Goal: Task Accomplishment & Management: Manage account settings

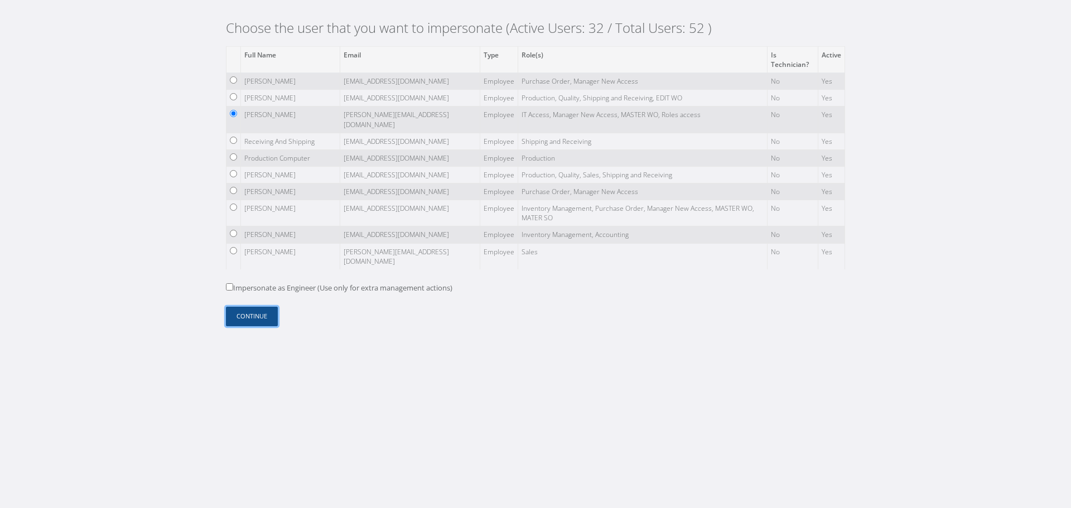
click at [262, 321] on button "Continue" at bounding box center [252, 317] width 52 height 20
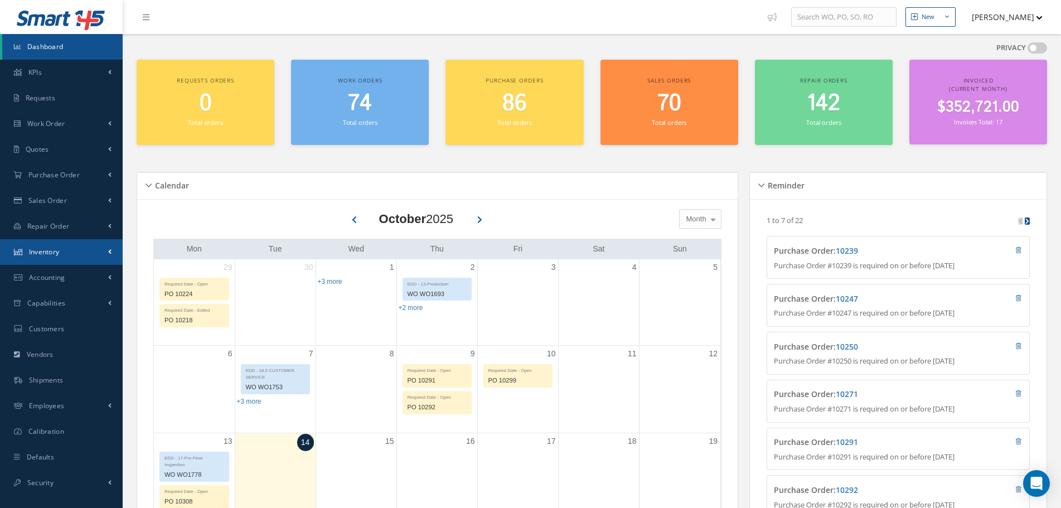
click at [92, 250] on link "Inventory" at bounding box center [61, 252] width 123 height 26
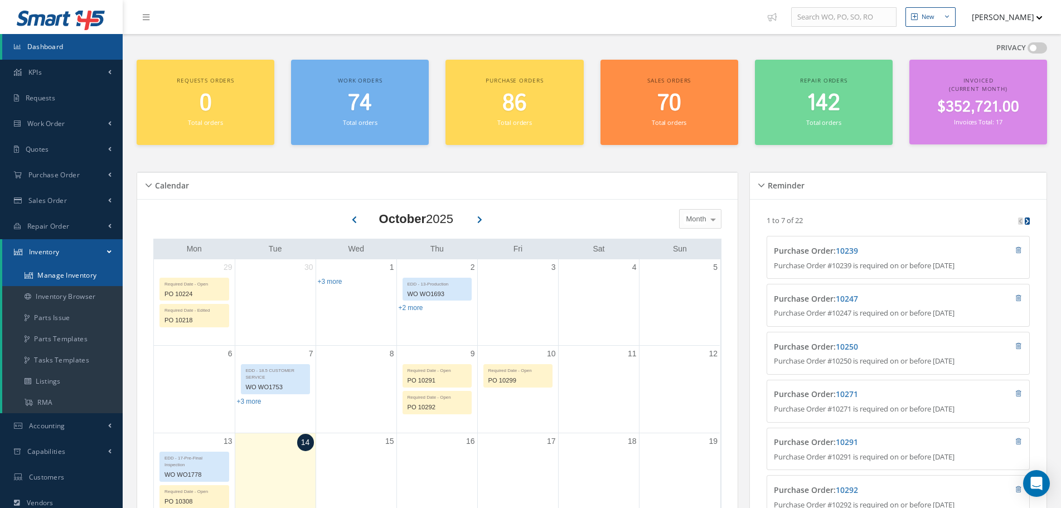
click at [92, 276] on link "Manage Inventory" at bounding box center [62, 275] width 120 height 21
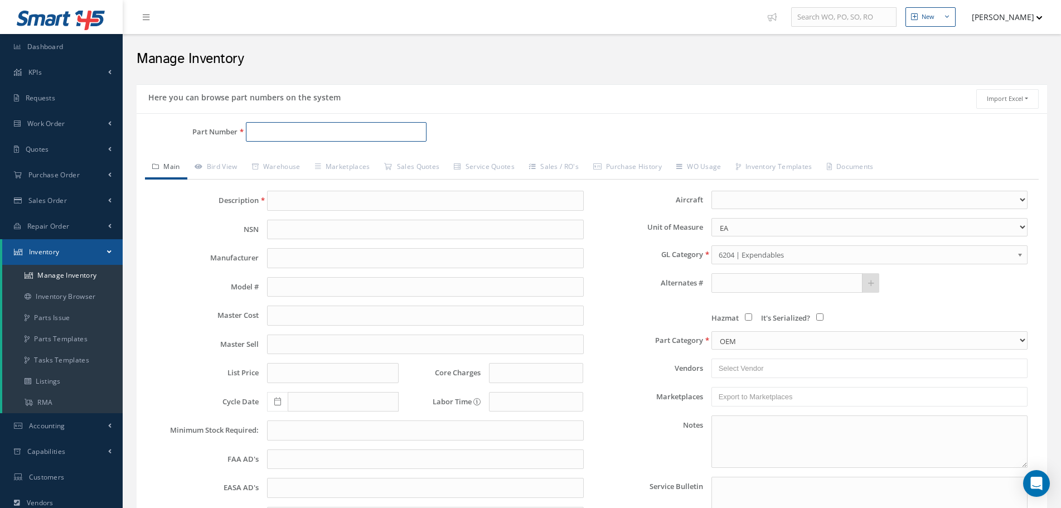
click at [265, 136] on input "Part Number" at bounding box center [336, 132] width 181 height 20
paste input "10P20-13"
type input "10P20-13"
click at [278, 165] on span "10P20-13" at bounding box center [300, 161] width 100 height 12
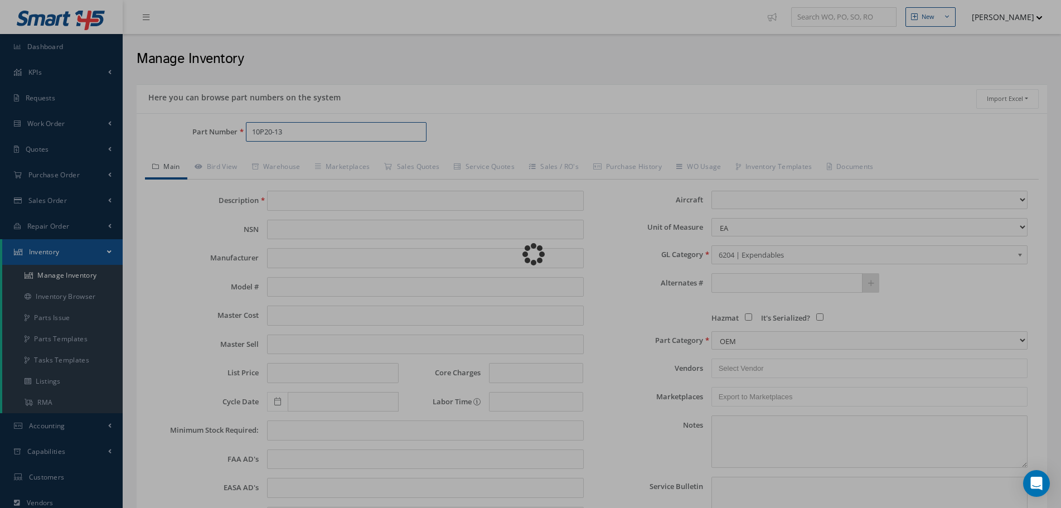
type input "YELLOWPRIMER"
type input "_"
type input "6.00"
type input "7.00"
type input "0.00"
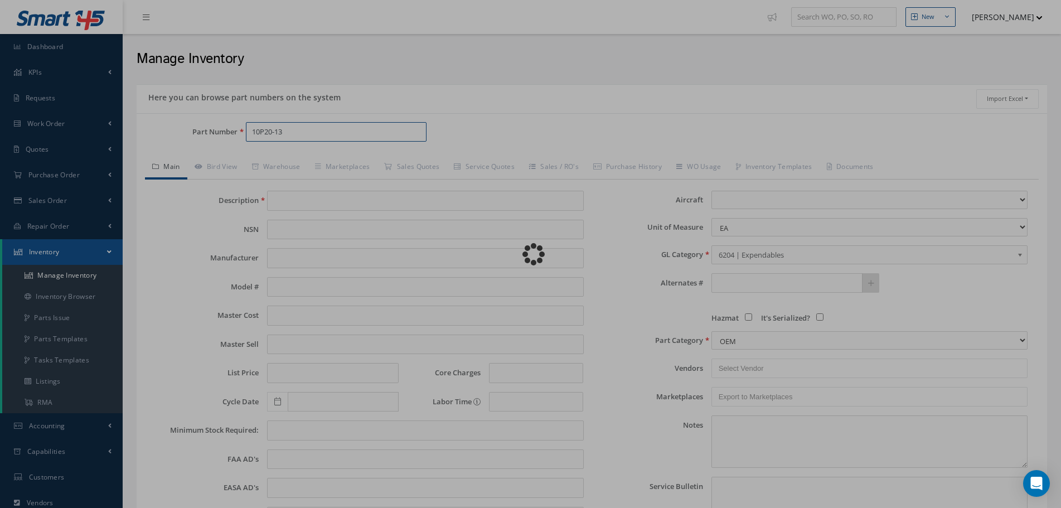
select select
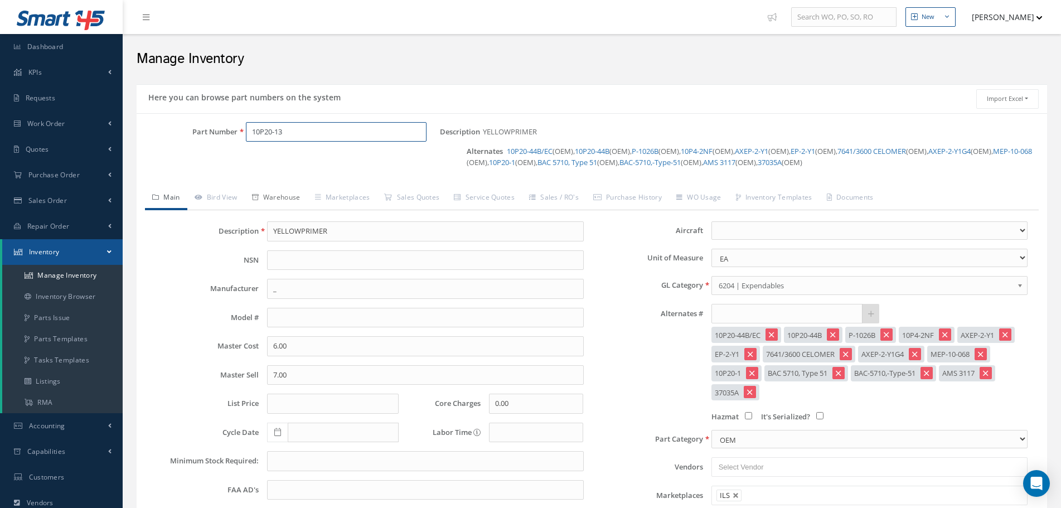
type input "10P20-13"
click at [295, 205] on link "Warehouse" at bounding box center [276, 198] width 63 height 23
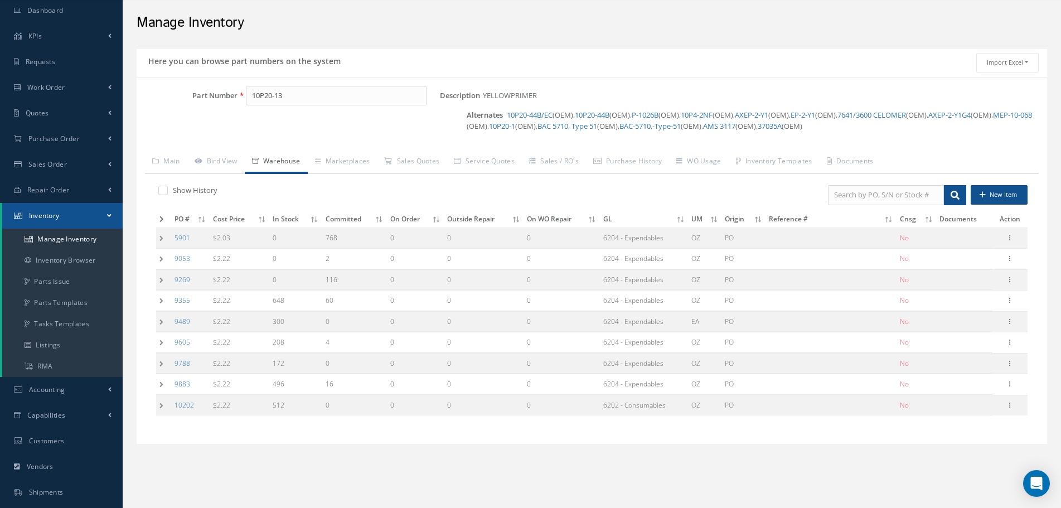
scroll to position [56, 0]
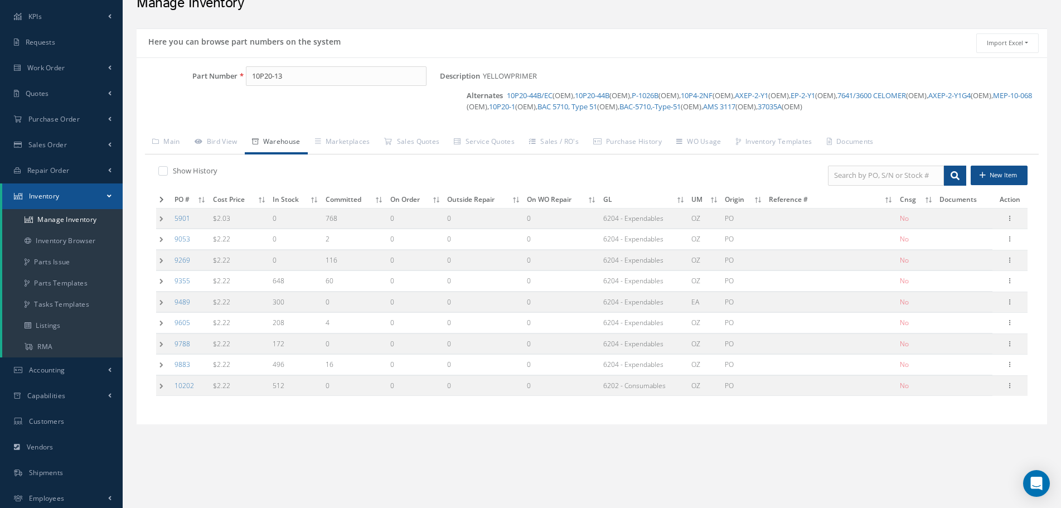
click at [162, 283] on td at bounding box center [163, 281] width 15 height 21
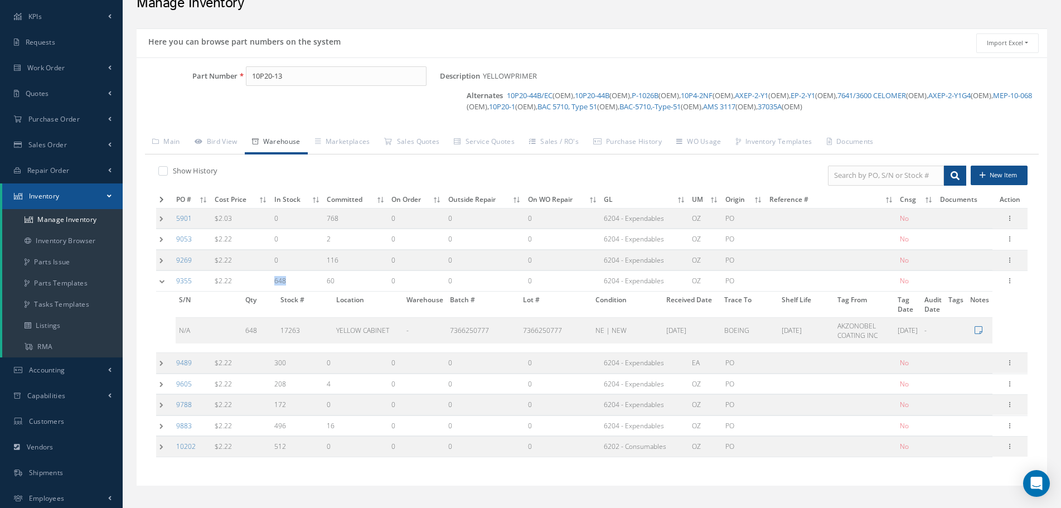
drag, startPoint x: 275, startPoint y: 284, endPoint x: 297, endPoint y: 283, distance: 21.8
click at [297, 283] on td "648" at bounding box center [297, 281] width 52 height 21
drag, startPoint x: 339, startPoint y: 288, endPoint x: 334, endPoint y: 284, distance: 6.3
click at [334, 284] on td "60" at bounding box center [355, 281] width 65 height 21
drag, startPoint x: 293, startPoint y: 282, endPoint x: 271, endPoint y: 283, distance: 21.8
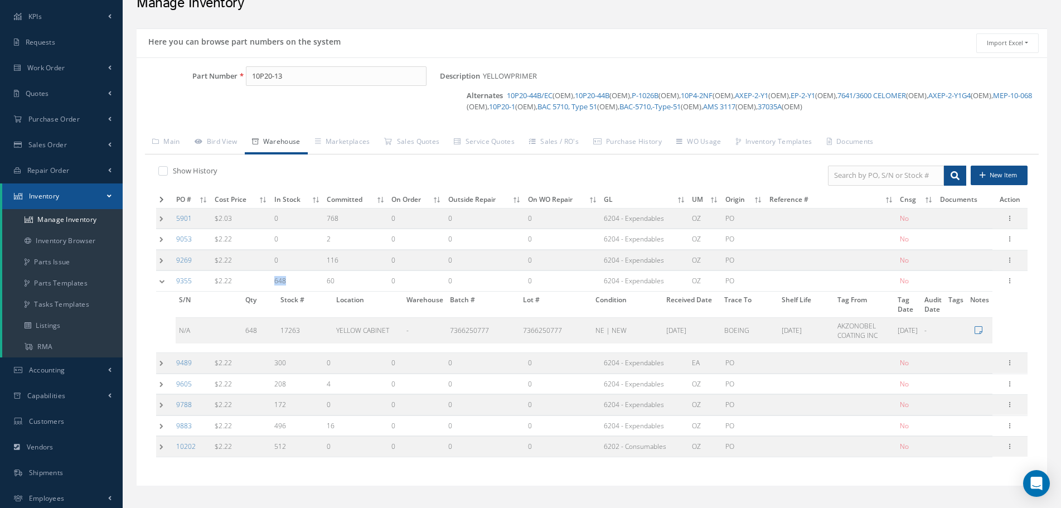
click at [271, 283] on td "648" at bounding box center [297, 281] width 52 height 21
drag, startPoint x: 337, startPoint y: 277, endPoint x: 310, endPoint y: 279, distance: 26.9
click at [310, 279] on tr "9355 $2.22 648 60 0 0 0 6204 - Expendables OZ PO No Manage Documents Label 8130…" at bounding box center [592, 281] width 872 height 21
drag, startPoint x: 287, startPoint y: 276, endPoint x: 252, endPoint y: 288, distance: 36.5
click at [252, 288] on tr "9355 $2.22 648 60 0 0 0 6204 - Expendables OZ PO No Manage Documents Label 8130…" at bounding box center [592, 281] width 872 height 21
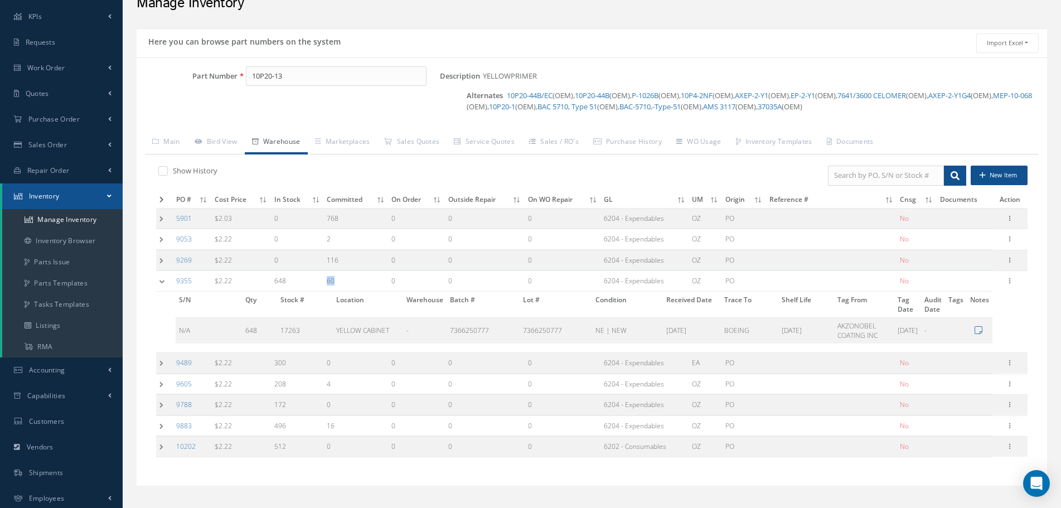
drag, startPoint x: 327, startPoint y: 281, endPoint x: 384, endPoint y: 278, distance: 56.9
click at [384, 278] on td "60" at bounding box center [355, 281] width 65 height 21
click at [286, 428] on td "496" at bounding box center [297, 425] width 52 height 21
click at [165, 423] on td at bounding box center [164, 425] width 17 height 21
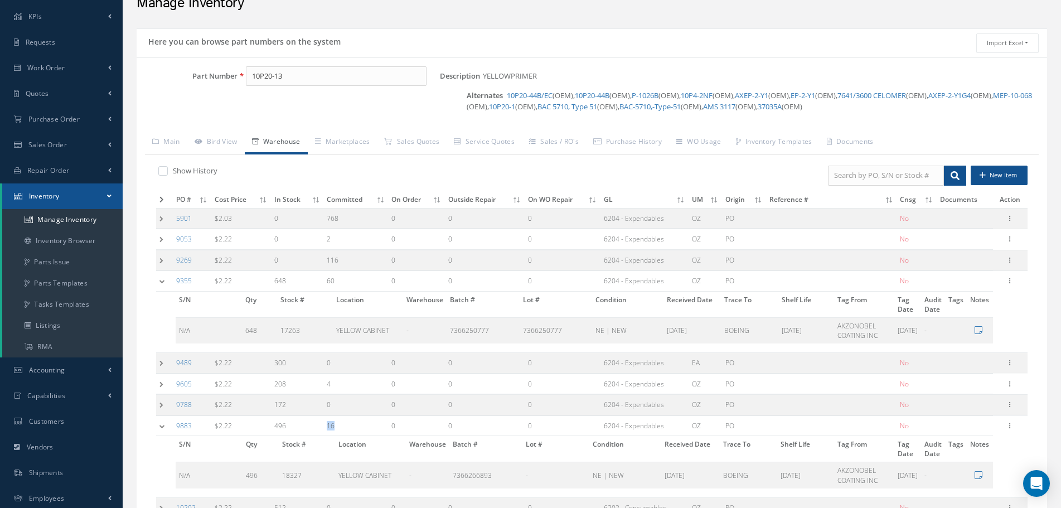
drag, startPoint x: 338, startPoint y: 430, endPoint x: 325, endPoint y: 430, distance: 12.8
click at [325, 430] on td "16" at bounding box center [355, 425] width 65 height 21
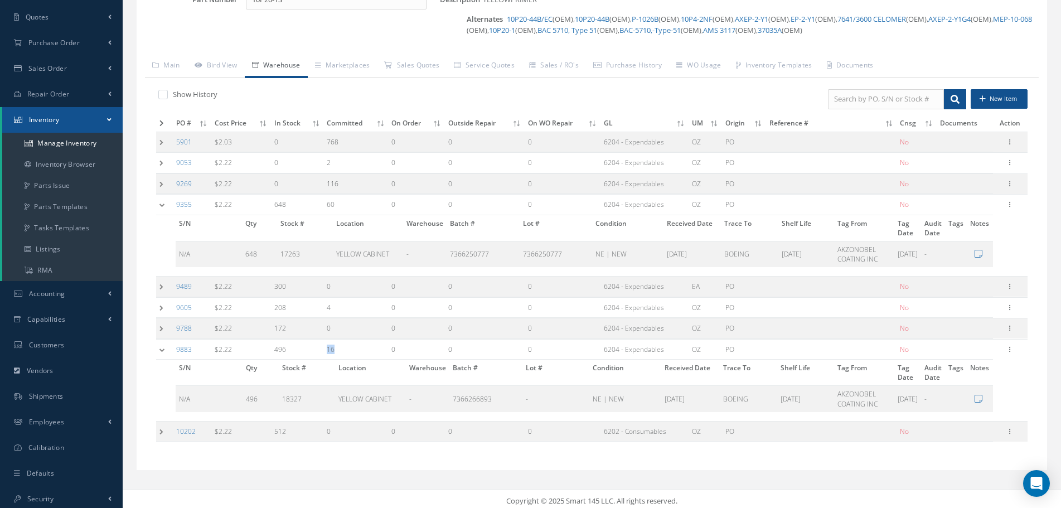
scroll to position [136, 0]
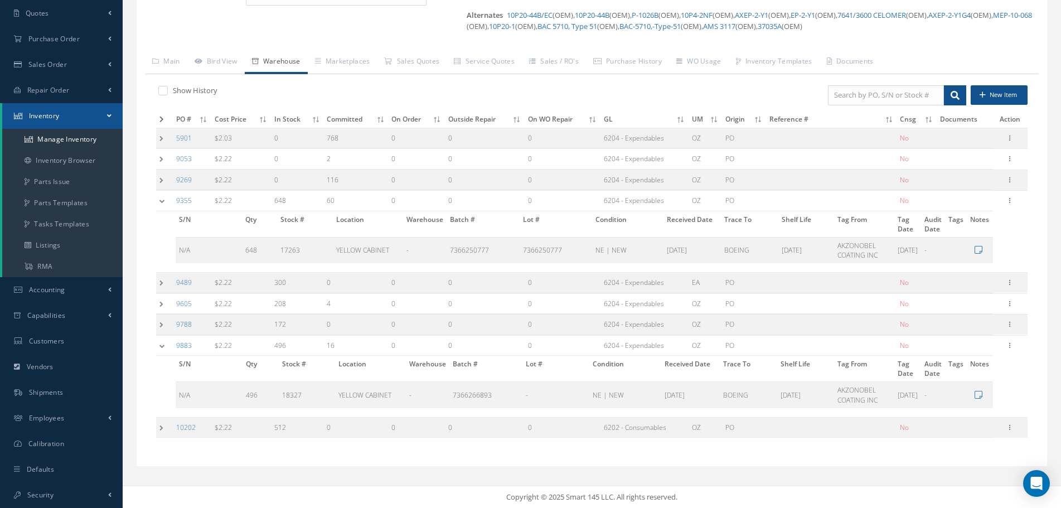
click at [168, 205] on td at bounding box center [164, 201] width 17 height 21
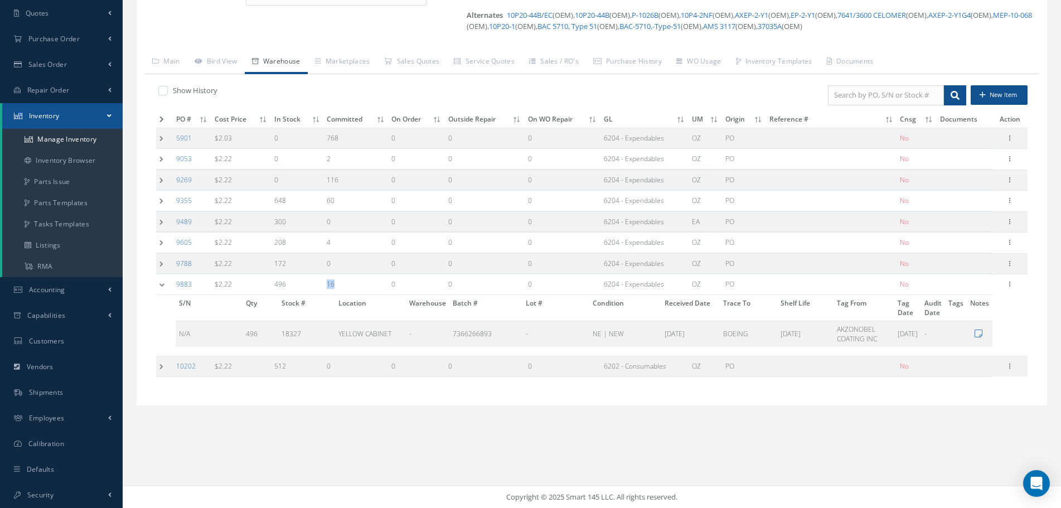
drag, startPoint x: 342, startPoint y: 287, endPoint x: 325, endPoint y: 284, distance: 17.0
click at [325, 284] on td "16" at bounding box center [355, 284] width 65 height 21
drag, startPoint x: 302, startPoint y: 335, endPoint x: 267, endPoint y: 337, distance: 34.6
click at [267, 337] on tr "N/A 496 18327 YELLOW CABINET - 7366266893 - NE | NEW [DATE] BOEING [DATE] AKZON…" at bounding box center [584, 334] width 817 height 26
drag, startPoint x: 341, startPoint y: 283, endPoint x: 274, endPoint y: 293, distance: 68.2
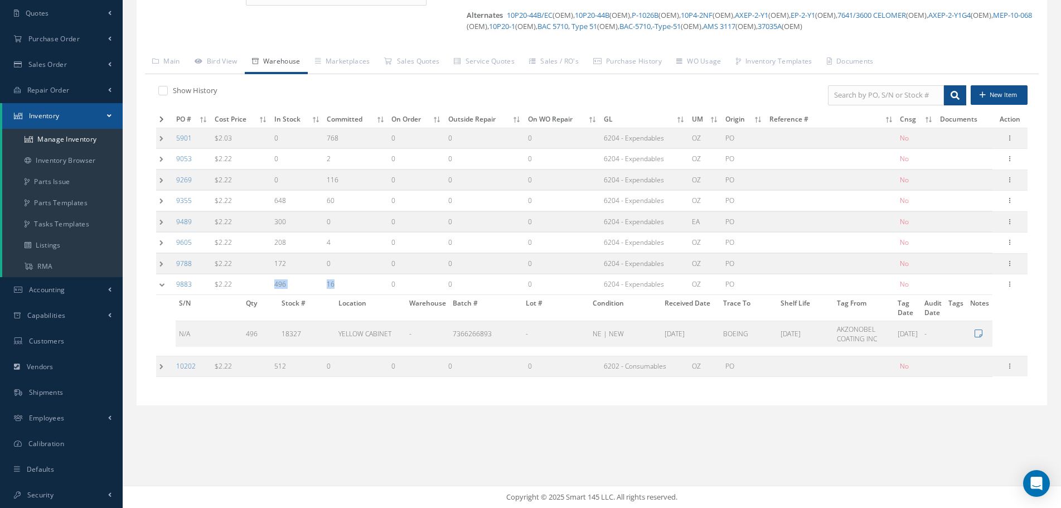
click at [274, 293] on tr "9883 $2.22 496 16 0 0 0 6204 - Expendables OZ PO No Manage Documents Label 8130…" at bounding box center [592, 284] width 872 height 21
click at [165, 200] on td at bounding box center [164, 201] width 17 height 21
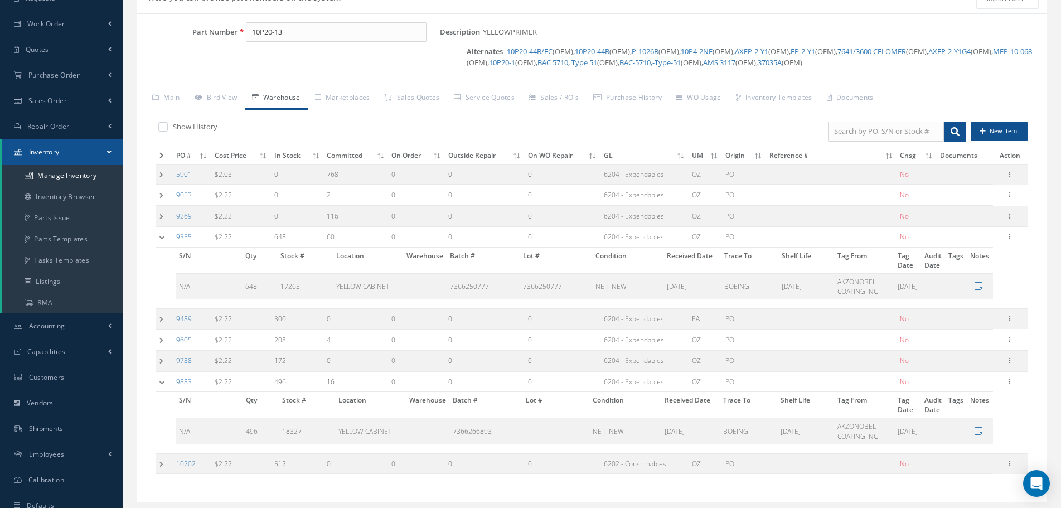
scroll to position [80, 0]
